Goal: Task Accomplishment & Management: Use online tool/utility

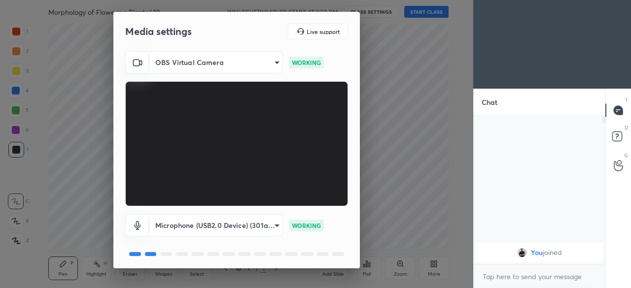
scroll to position [35, 0]
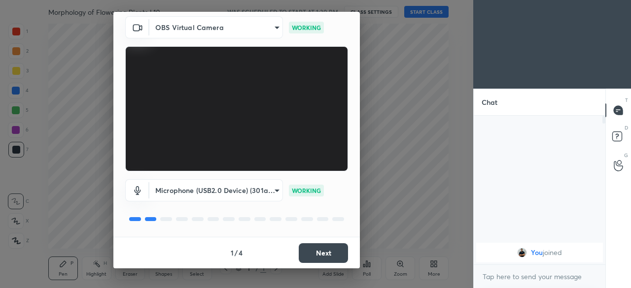
click at [326, 259] on button "Next" at bounding box center [323, 254] width 49 height 20
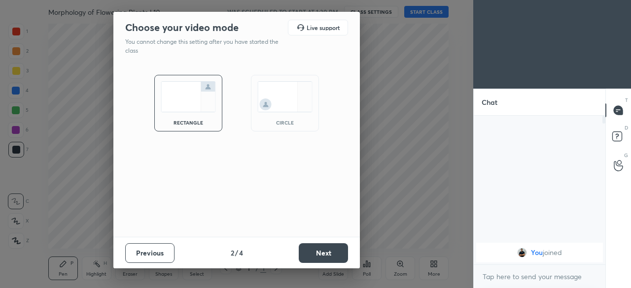
click at [326, 255] on button "Next" at bounding box center [323, 254] width 49 height 20
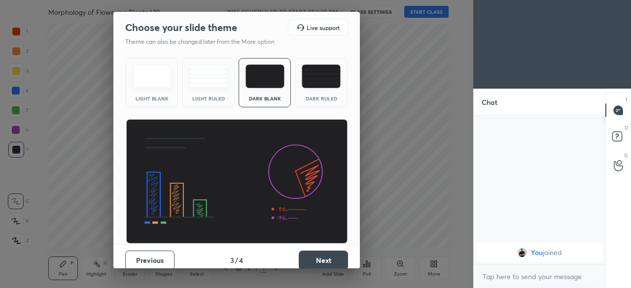
scroll to position [7, 0]
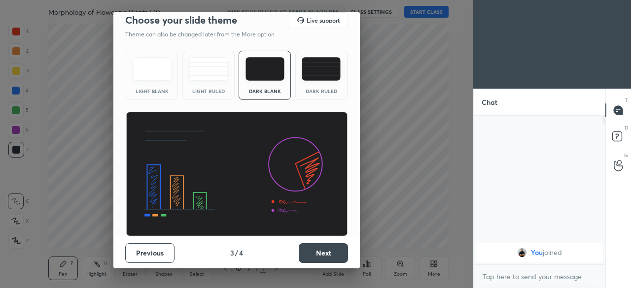
click at [326, 259] on button "Next" at bounding box center [323, 254] width 49 height 20
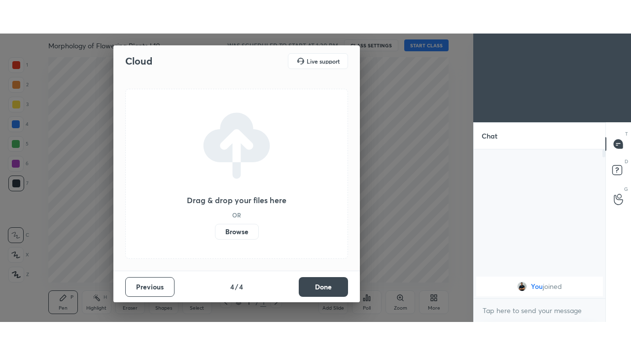
scroll to position [0, 0]
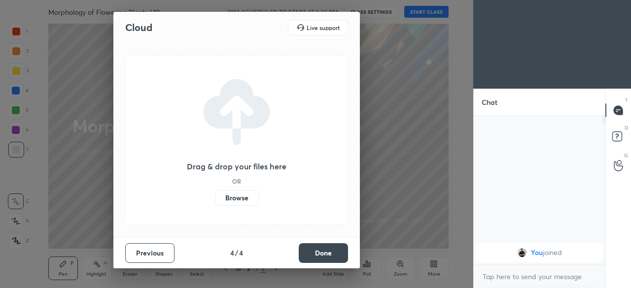
click at [250, 200] on label "Browse" at bounding box center [237, 198] width 44 height 16
click at [215, 200] on input "Browse" at bounding box center [215, 198] width 0 height 16
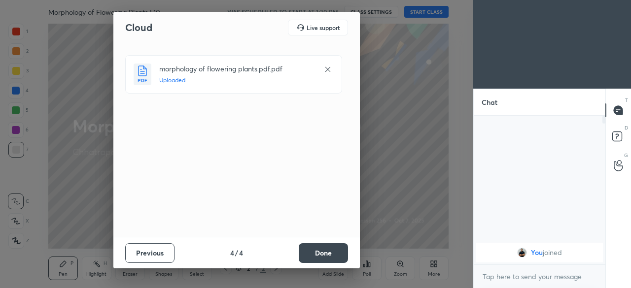
click at [315, 254] on button "Done" at bounding box center [323, 254] width 49 height 20
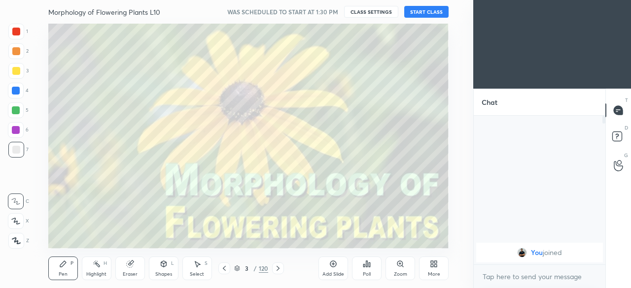
click at [435, 273] on div "More" at bounding box center [434, 274] width 12 height 5
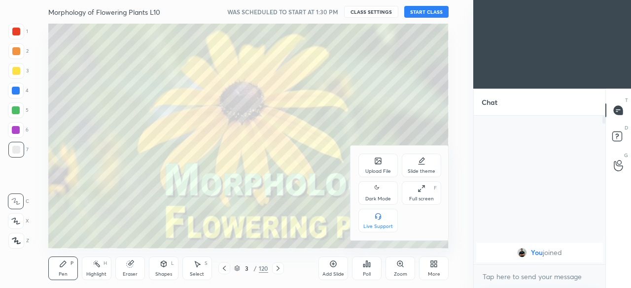
click at [379, 193] on icon at bounding box center [378, 189] width 8 height 12
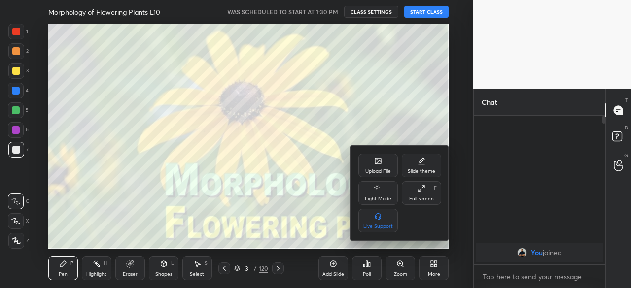
click at [419, 193] on div "Full screen F" at bounding box center [421, 193] width 39 height 24
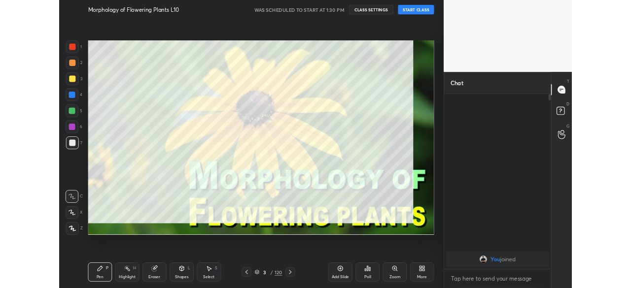
scroll to position [130, 129]
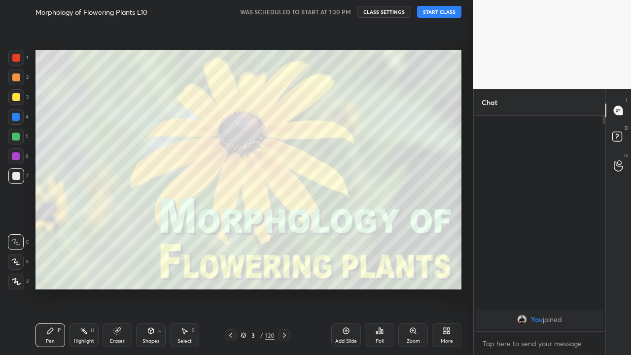
click at [442, 288] on div "More" at bounding box center [447, 335] width 30 height 24
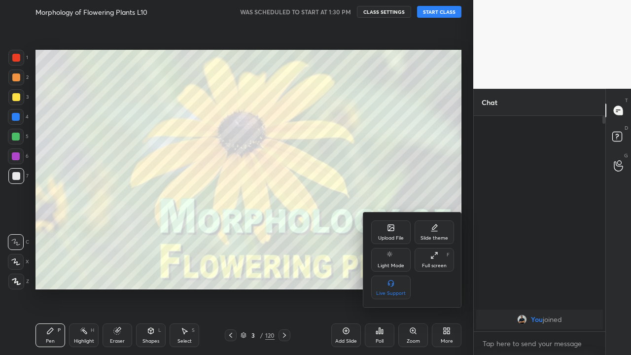
click at [432, 260] on div "Full screen F" at bounding box center [434, 260] width 39 height 24
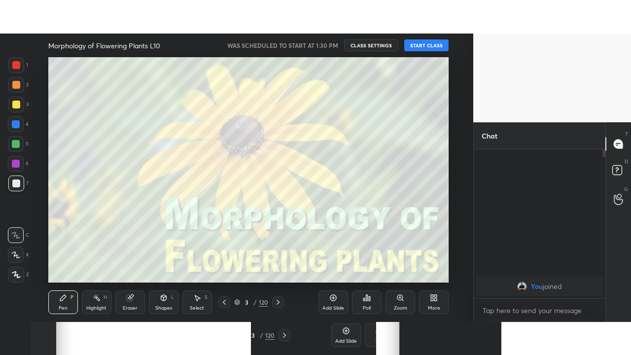
scroll to position [49072, 48864]
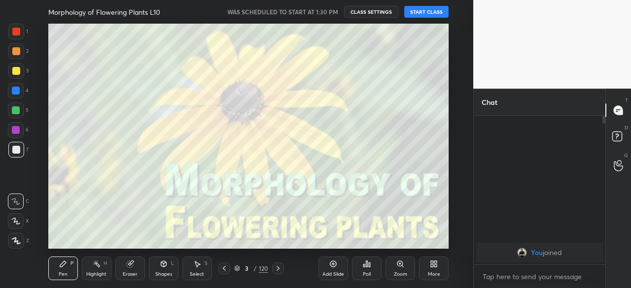
click at [435, 271] on div "More" at bounding box center [434, 269] width 30 height 24
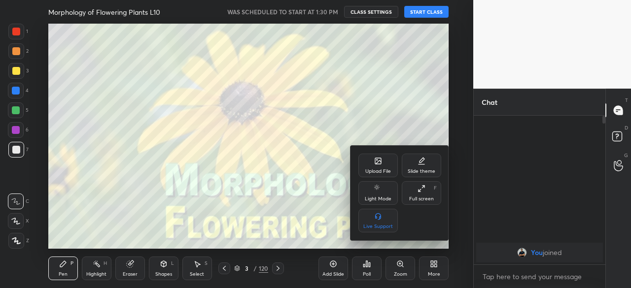
click at [420, 197] on div "Full screen" at bounding box center [421, 199] width 25 height 5
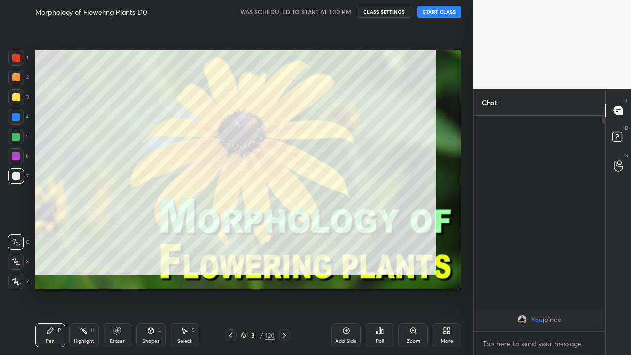
scroll to position [130, 129]
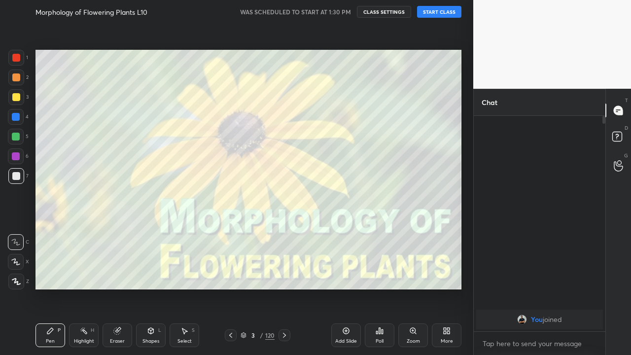
click at [437, 17] on button "START CLASS" at bounding box center [439, 12] width 44 height 12
click at [241, 288] on icon at bounding box center [244, 335] width 6 height 6
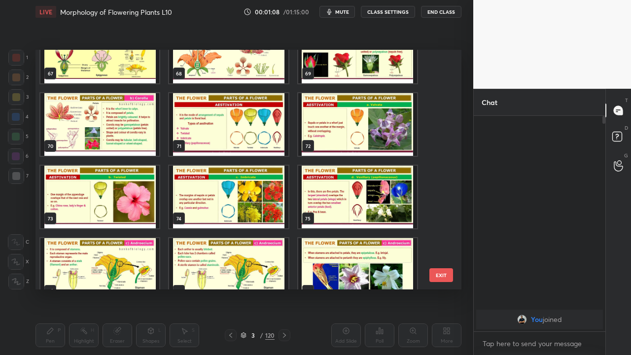
scroll to position [1675, 0]
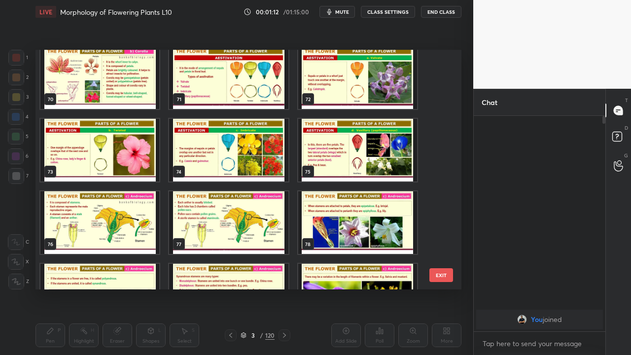
click at [97, 219] on img "grid" at bounding box center [99, 222] width 119 height 63
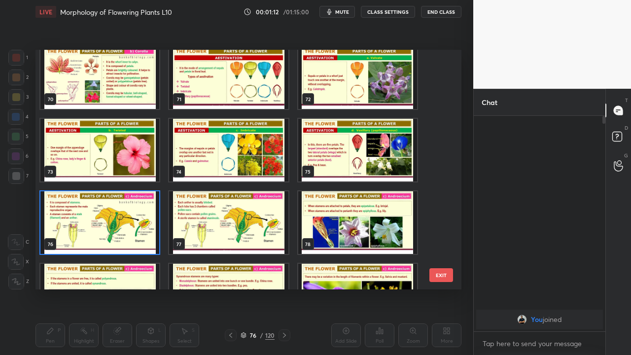
click at [93, 218] on img "grid" at bounding box center [99, 222] width 119 height 63
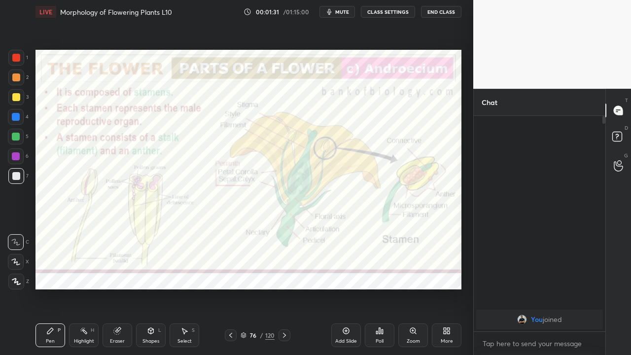
click at [15, 156] on div at bounding box center [16, 156] width 8 height 8
click at [284, 288] on icon at bounding box center [285, 335] width 8 height 8
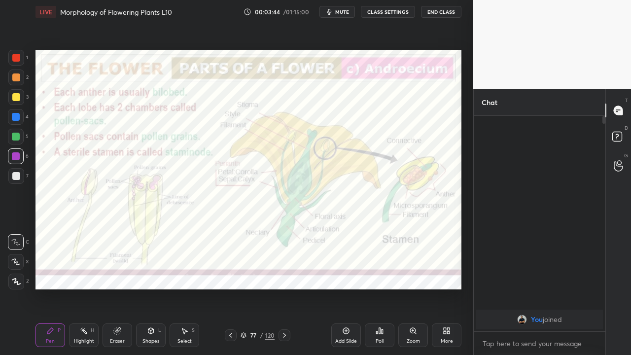
click at [18, 264] on icon at bounding box center [15, 261] width 9 height 7
click at [285, 288] on icon at bounding box center [285, 335] width 8 height 8
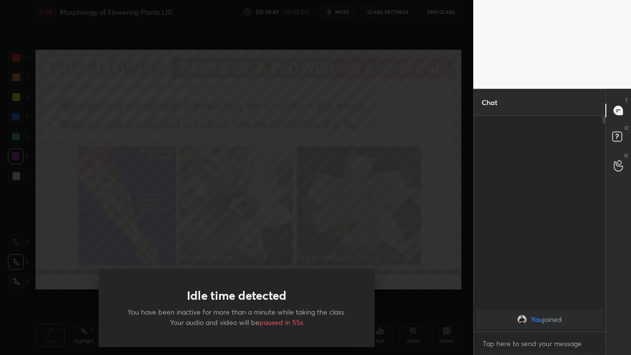
click at [87, 229] on div "Idle time detected You have been inactive for more than a minute while taking t…" at bounding box center [236, 177] width 473 height 355
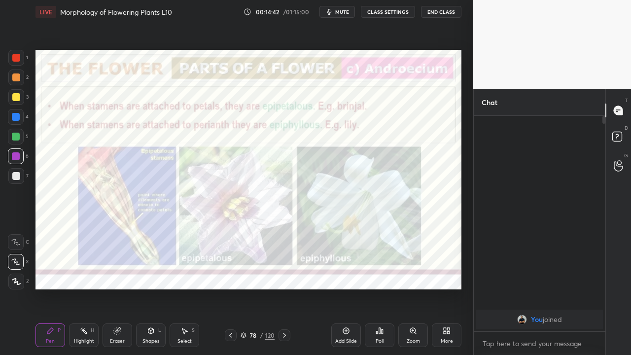
click at [284, 288] on icon at bounding box center [284, 335] width 3 height 5
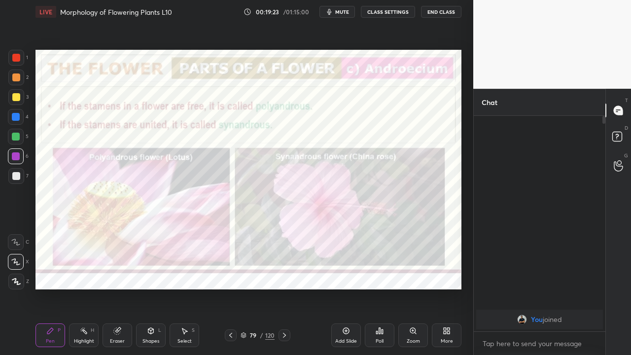
click at [15, 77] on div at bounding box center [16, 77] width 8 height 8
click at [284, 288] on icon at bounding box center [285, 335] width 8 height 8
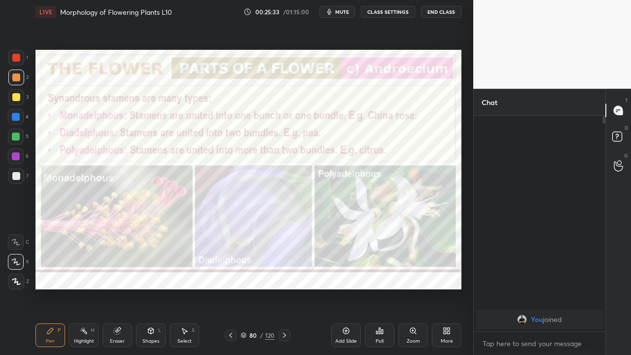
click at [284, 288] on icon at bounding box center [285, 335] width 8 height 8
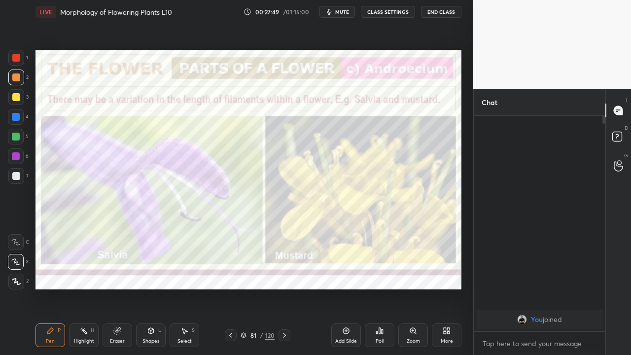
click at [284, 288] on icon at bounding box center [285, 335] width 8 height 8
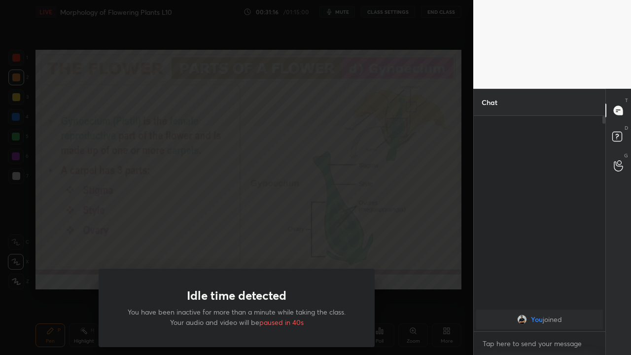
click at [276, 219] on div "Idle time detected You have been inactive for more than a minute while taking t…" at bounding box center [236, 177] width 473 height 355
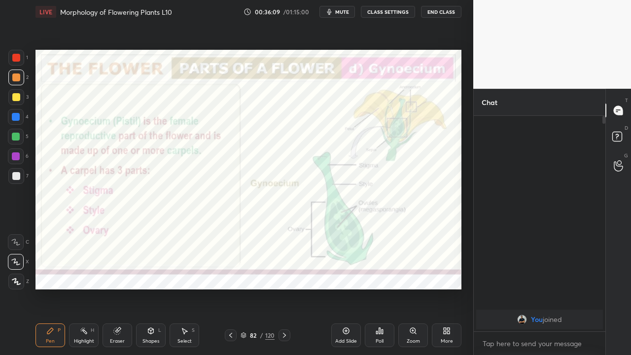
click at [16, 118] on div at bounding box center [16, 117] width 8 height 8
click at [284, 288] on icon at bounding box center [285, 335] width 8 height 8
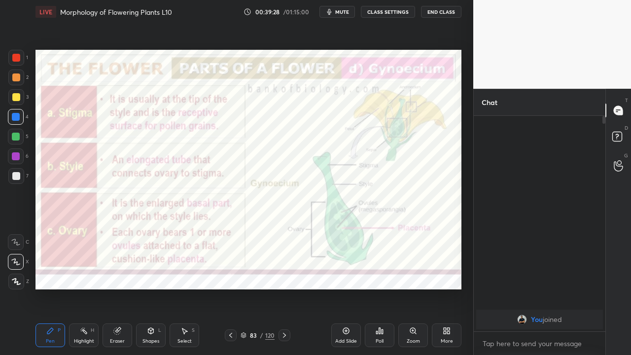
click at [15, 99] on div at bounding box center [16, 97] width 8 height 8
click at [117, 288] on div "Eraser" at bounding box center [118, 335] width 30 height 24
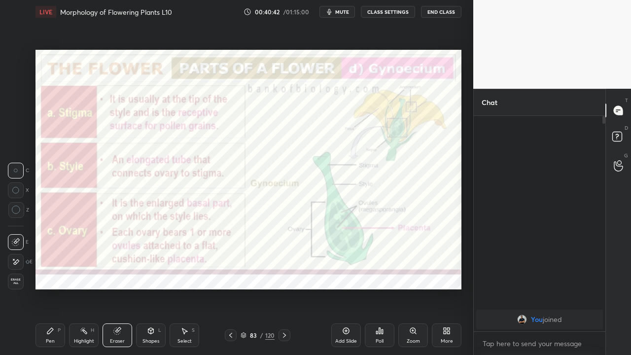
click at [47, 288] on div "Pen P" at bounding box center [50, 335] width 30 height 24
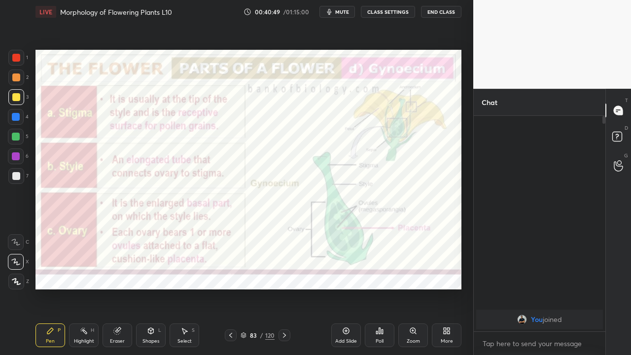
click at [17, 281] on icon at bounding box center [16, 281] width 9 height 7
click at [284, 288] on icon at bounding box center [285, 335] width 8 height 8
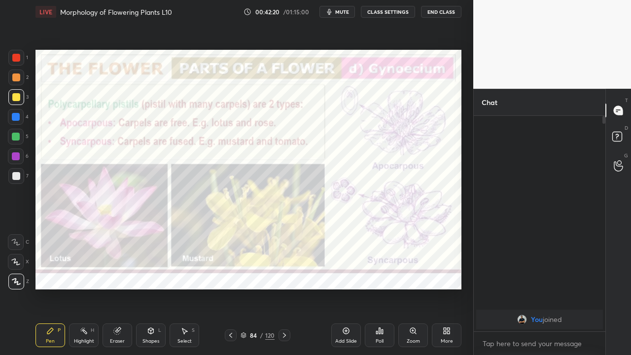
click at [415, 288] on div "Zoom" at bounding box center [413, 335] width 30 height 24
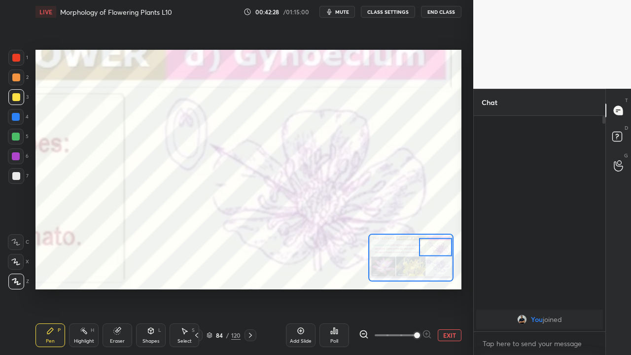
click at [363, 288] on icon at bounding box center [363, 334] width 2 height 0
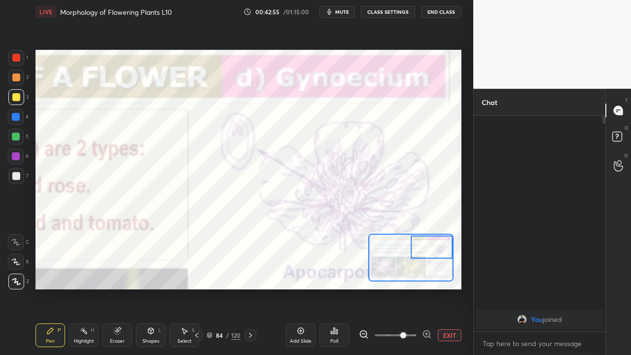
click at [363, 288] on icon at bounding box center [364, 334] width 10 height 10
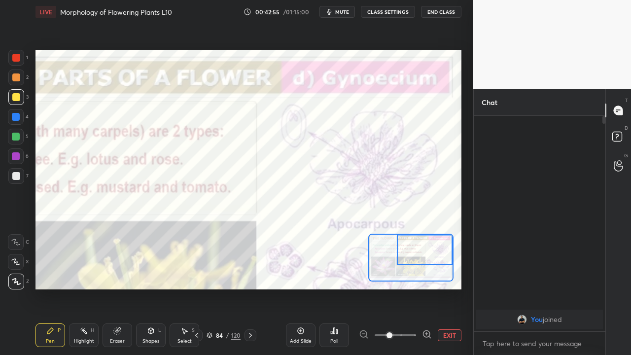
click at [364, 288] on div "Add Slide Poll EXIT" at bounding box center [373, 335] width 175 height 55
click at [364, 288] on div at bounding box center [395, 335] width 73 height 12
click at [363, 288] on div at bounding box center [395, 335] width 73 height 12
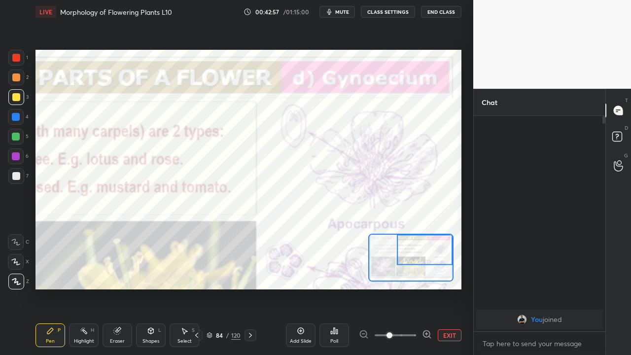
click at [450, 288] on button "EXIT" at bounding box center [450, 335] width 24 height 12
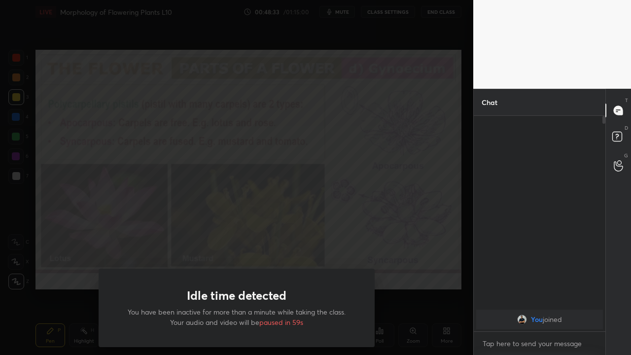
click at [57, 267] on div "Idle time detected You have been inactive for more than a minute while taking t…" at bounding box center [236, 177] width 473 height 355
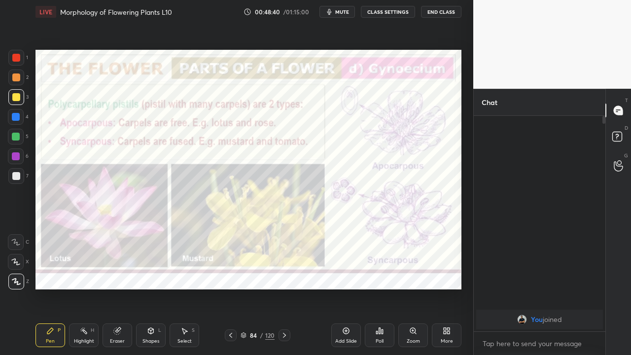
click at [284, 288] on icon at bounding box center [285, 335] width 8 height 8
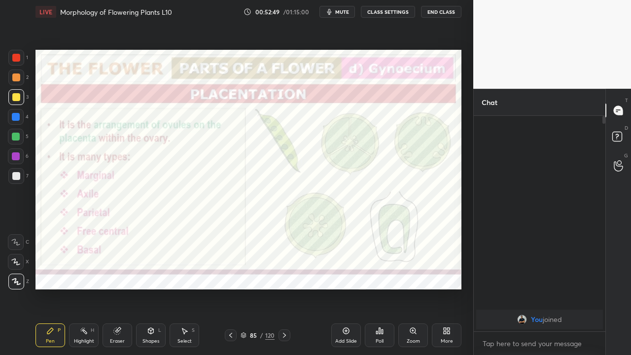
click at [284, 288] on icon at bounding box center [285, 335] width 8 height 8
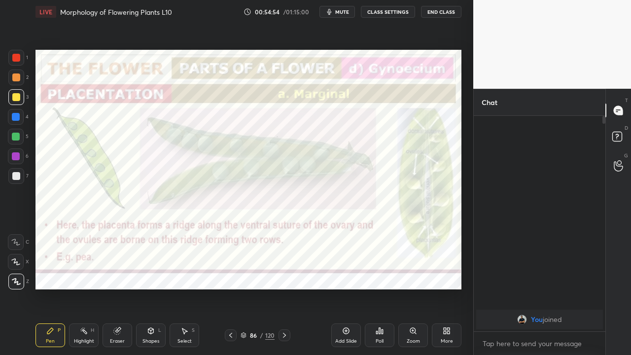
click at [284, 288] on icon at bounding box center [285, 335] width 8 height 8
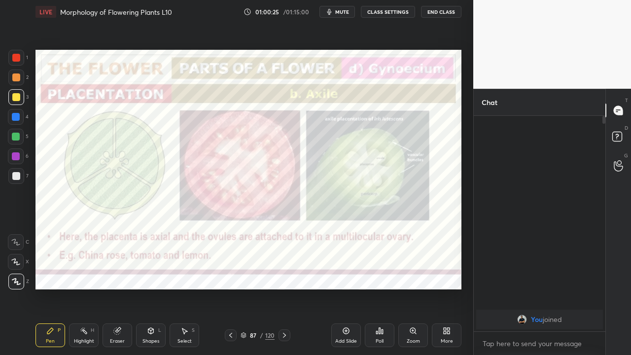
click at [284, 288] on icon at bounding box center [284, 335] width 3 height 5
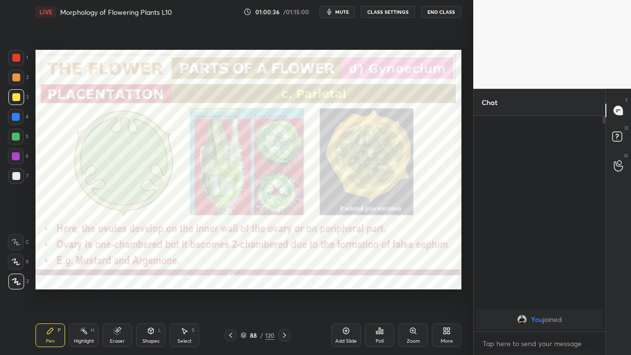
click at [284, 288] on icon at bounding box center [285, 335] width 8 height 8
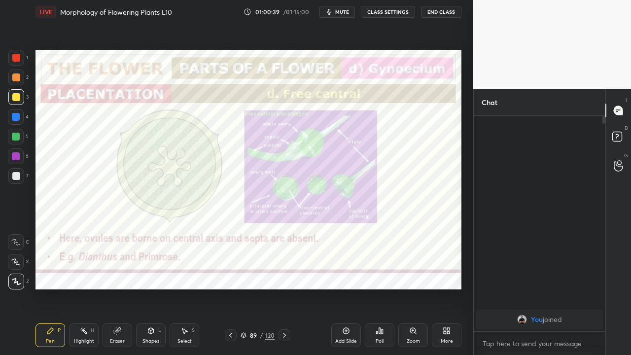
click at [285, 288] on icon at bounding box center [285, 335] width 8 height 8
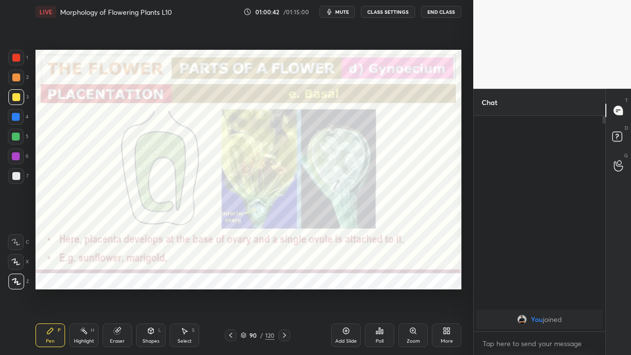
click at [230, 288] on icon at bounding box center [231, 335] width 8 height 8
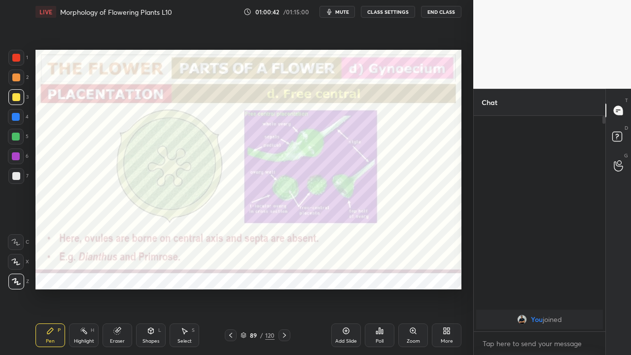
click at [230, 288] on icon at bounding box center [231, 335] width 8 height 8
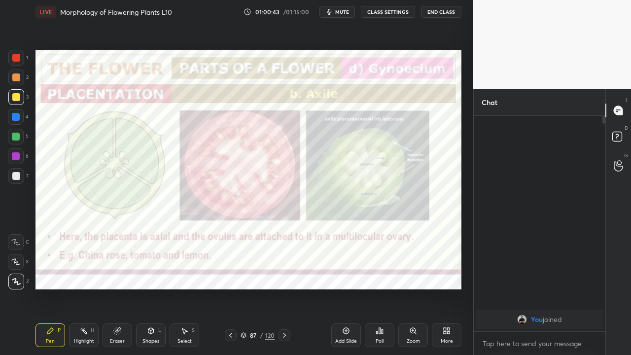
click at [285, 288] on icon at bounding box center [285, 335] width 8 height 8
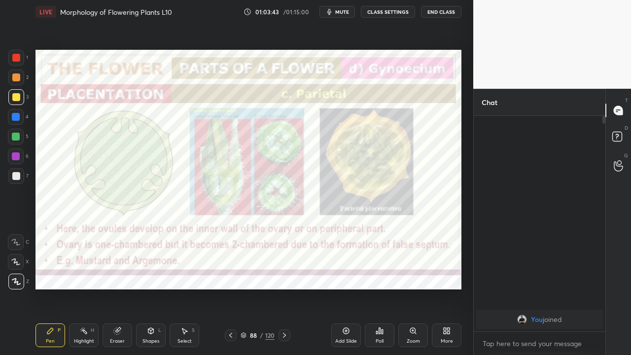
click at [282, 288] on icon at bounding box center [285, 335] width 8 height 8
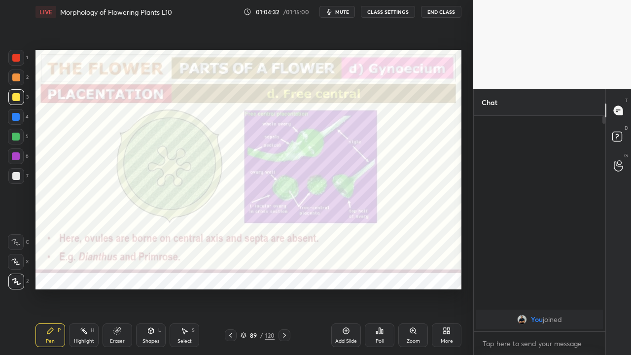
click at [284, 288] on icon at bounding box center [285, 335] width 8 height 8
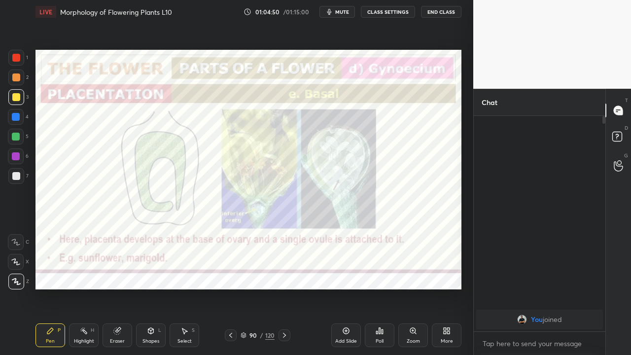
click at [231, 288] on icon at bounding box center [231, 335] width 8 height 8
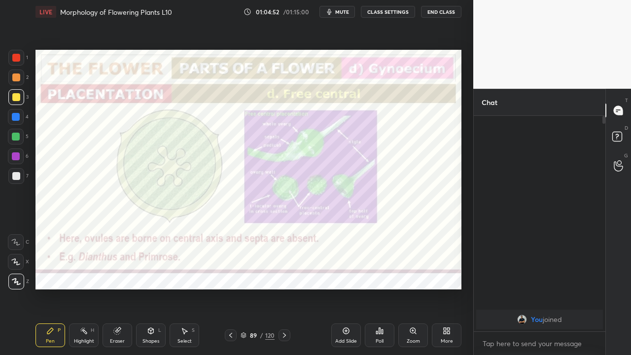
click at [229, 288] on icon at bounding box center [231, 335] width 8 height 8
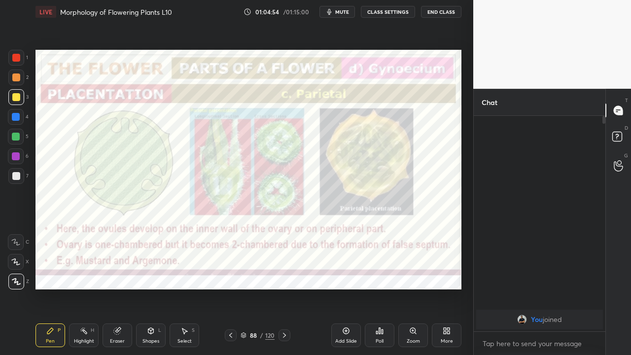
click at [229, 288] on icon at bounding box center [231, 335] width 8 height 8
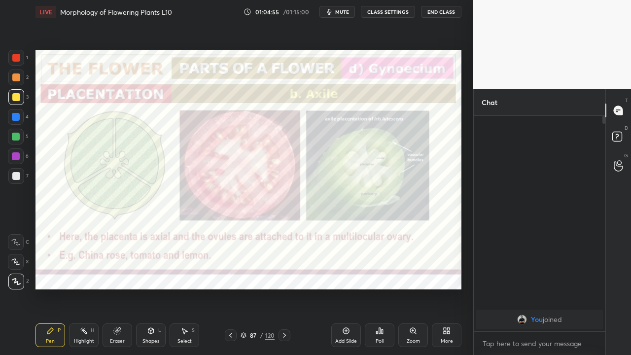
click at [230, 288] on icon at bounding box center [231, 335] width 8 height 8
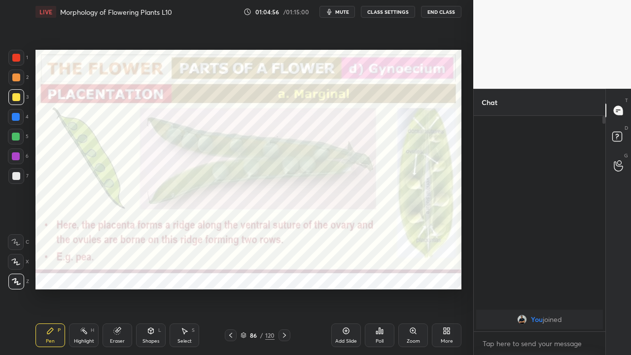
click at [284, 288] on icon at bounding box center [285, 335] width 8 height 8
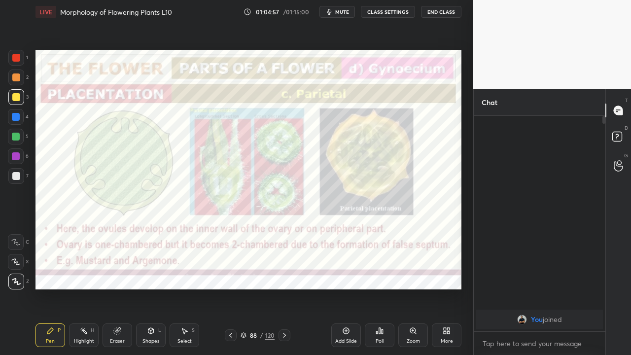
click at [284, 288] on icon at bounding box center [285, 335] width 8 height 8
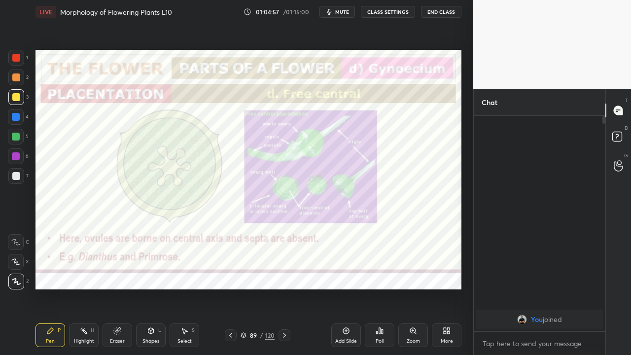
click at [284, 288] on icon at bounding box center [285, 335] width 8 height 8
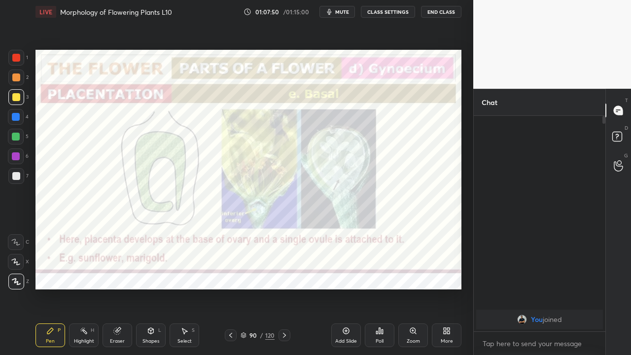
click at [434, 14] on button "End Class" at bounding box center [441, 12] width 40 height 12
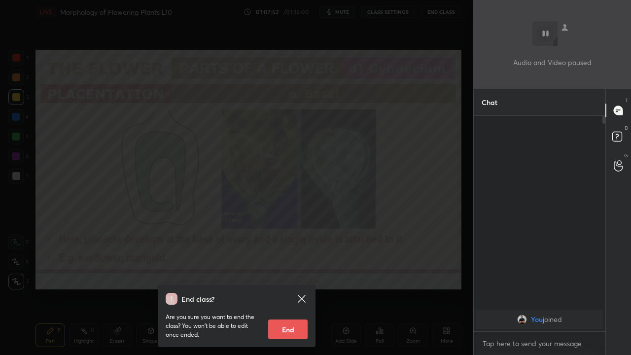
click at [293, 288] on button "End" at bounding box center [287, 329] width 39 height 20
type textarea "x"
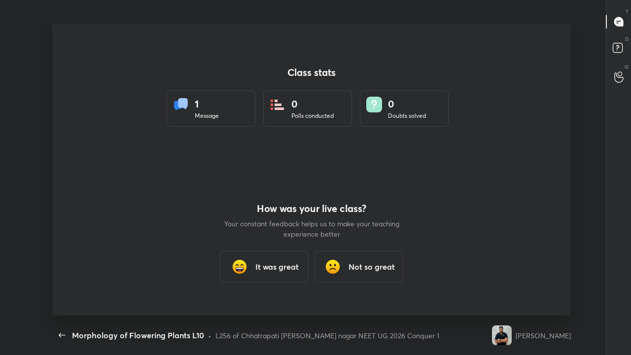
scroll to position [292, 623]
click at [63, 288] on icon "button" at bounding box center [62, 335] width 12 height 12
